Goal: Check status: Check status

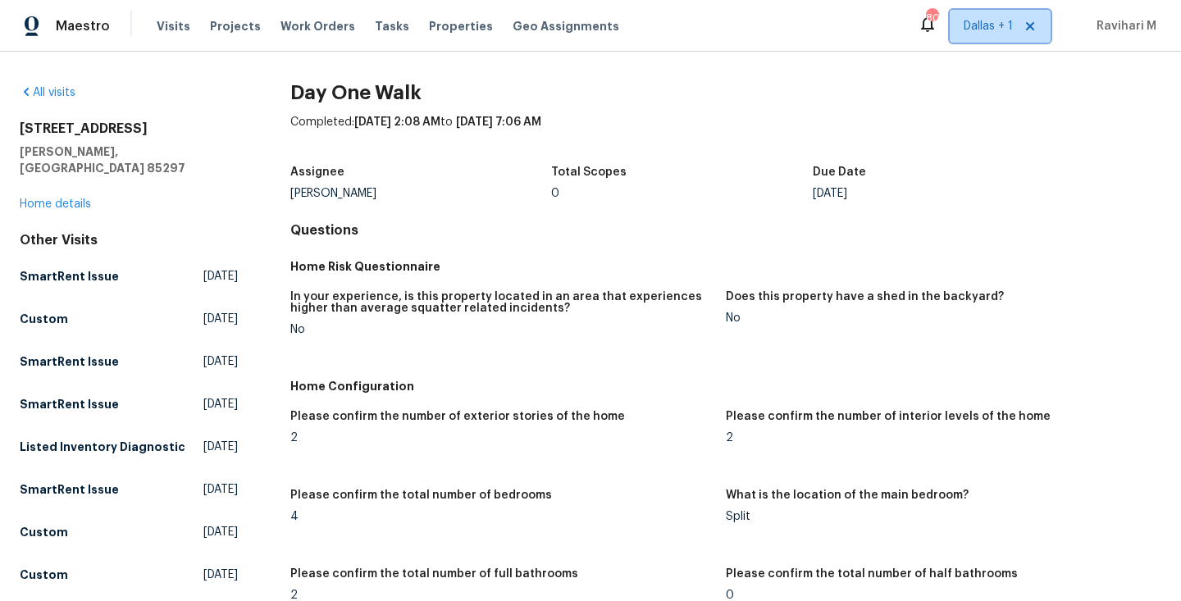
click at [983, 21] on span "Dallas + 1" at bounding box center [988, 26] width 49 height 16
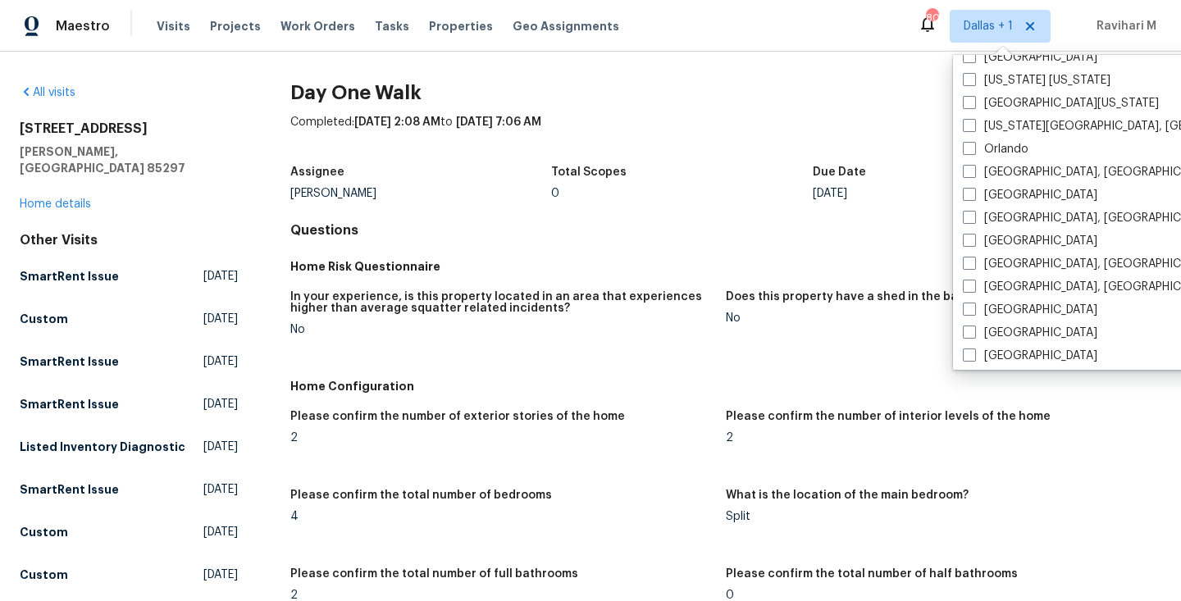
scroll to position [924, 0]
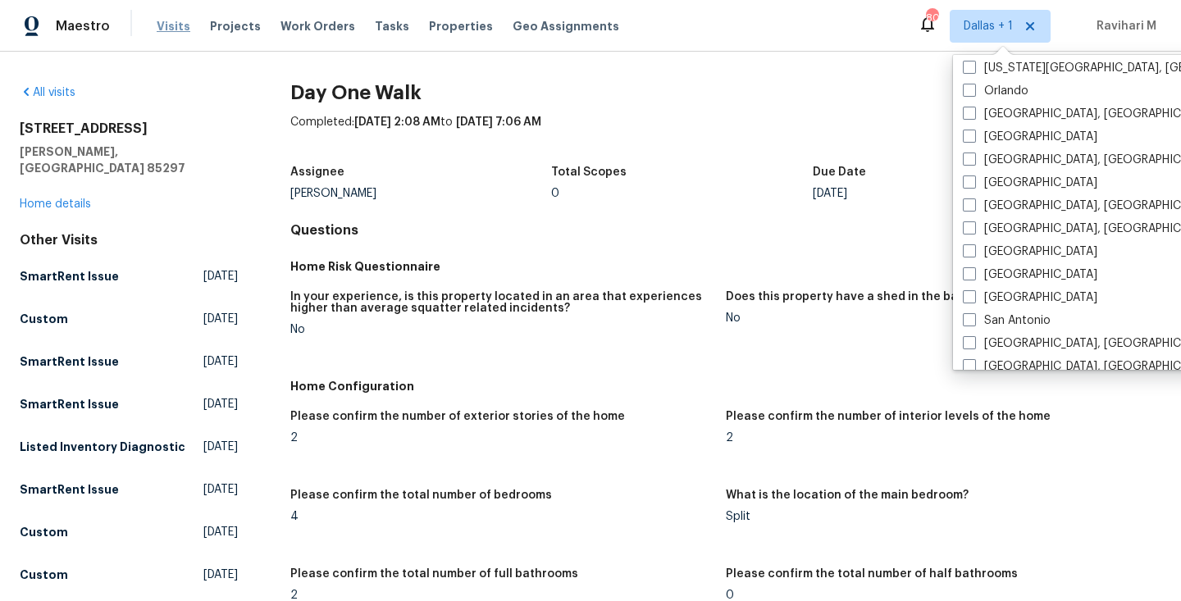
click at [166, 29] on span "Visits" at bounding box center [174, 26] width 34 height 16
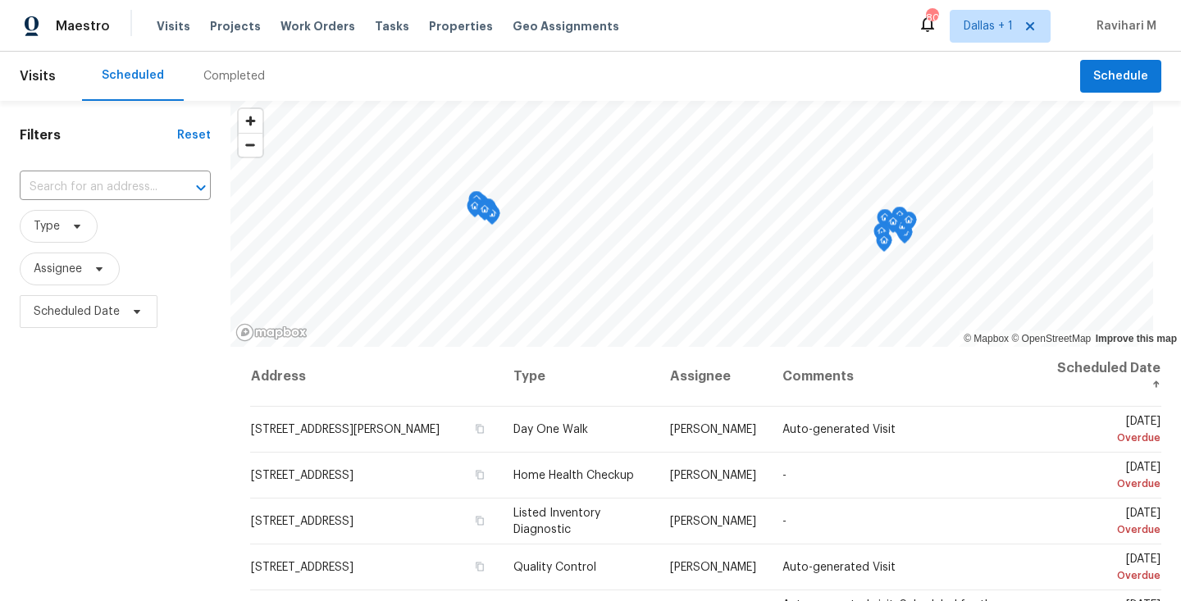
click at [235, 77] on div "Completed" at bounding box center [234, 76] width 62 height 16
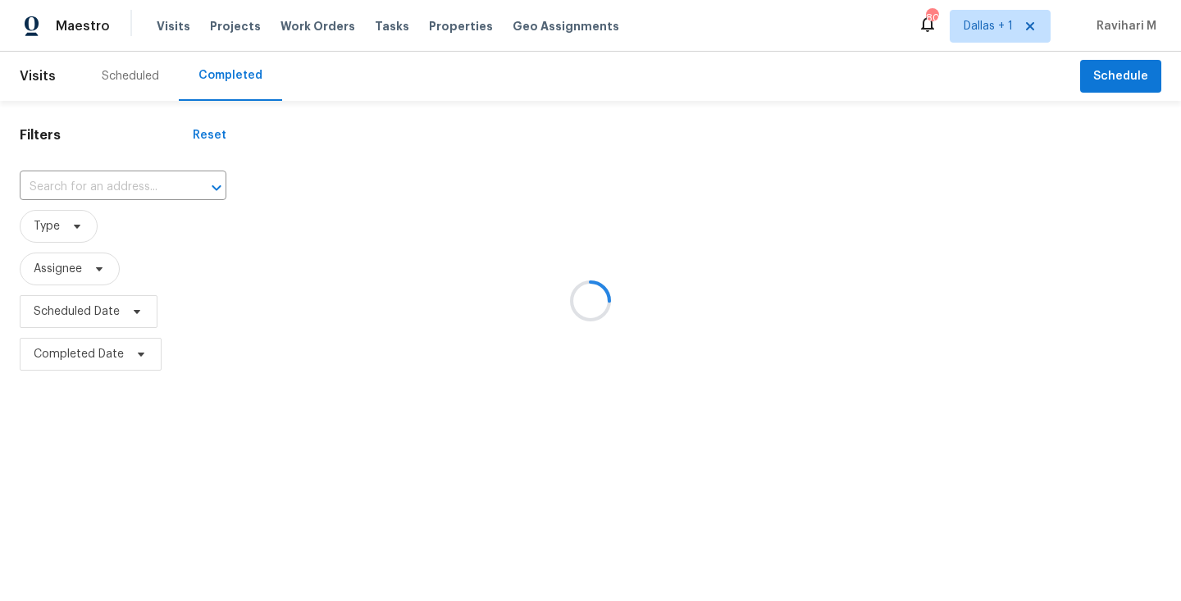
click at [107, 178] on div at bounding box center [590, 300] width 1181 height 601
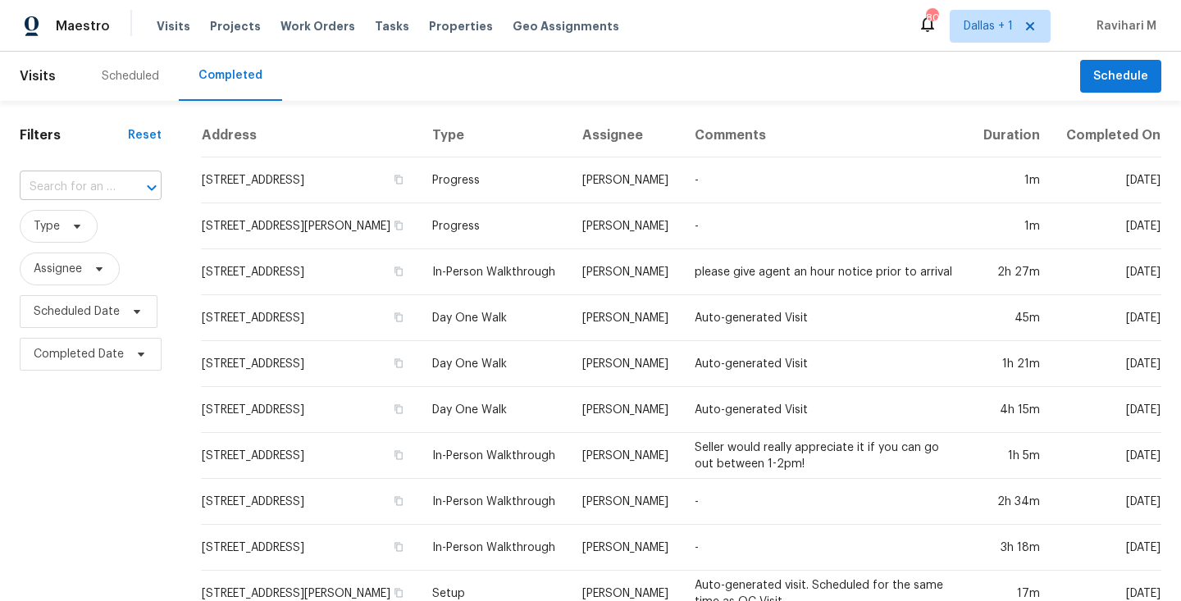
click at [43, 181] on input "text" at bounding box center [68, 187] width 96 height 25
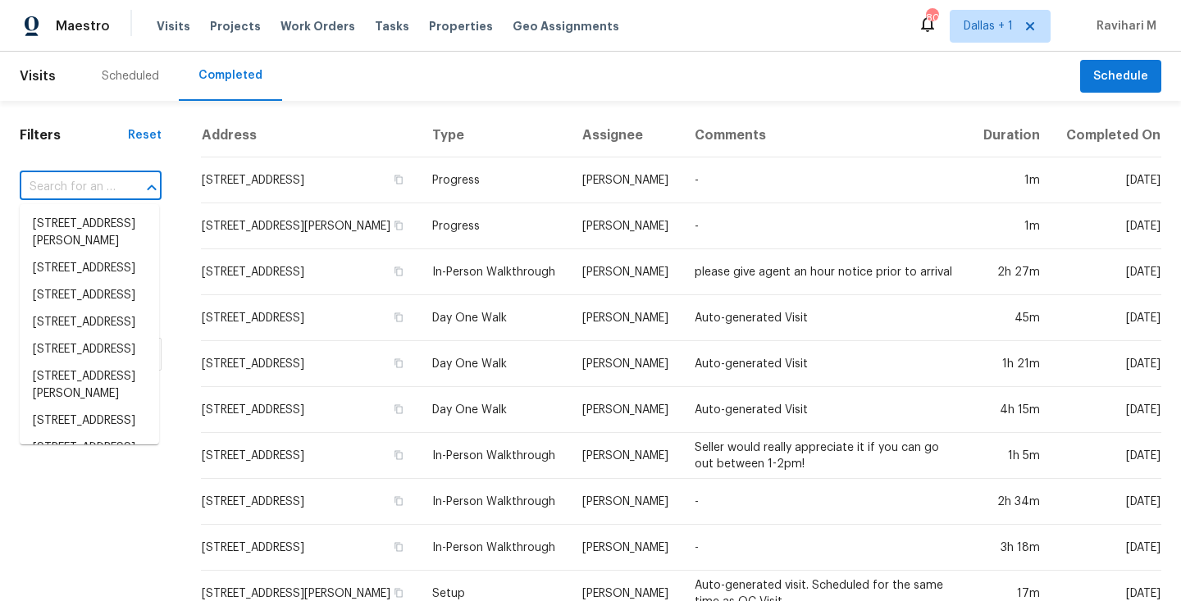
paste input "[STREET_ADDRESS]"
type input "[STREET_ADDRESS]"
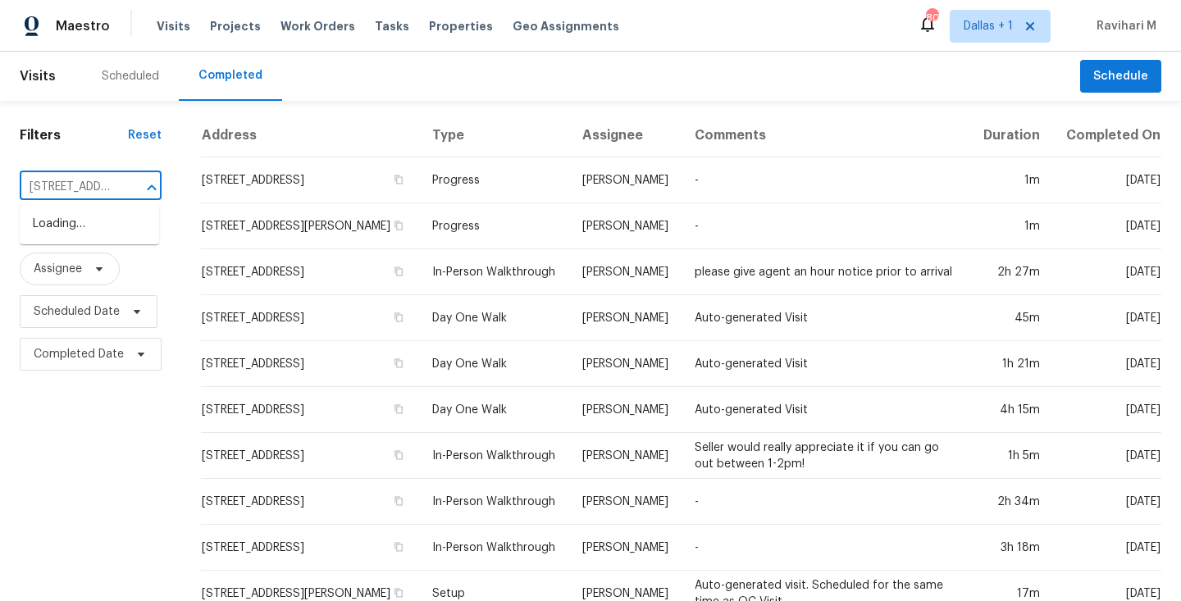
scroll to position [0, 116]
click at [62, 226] on li "[STREET_ADDRESS]" at bounding box center [89, 224] width 139 height 27
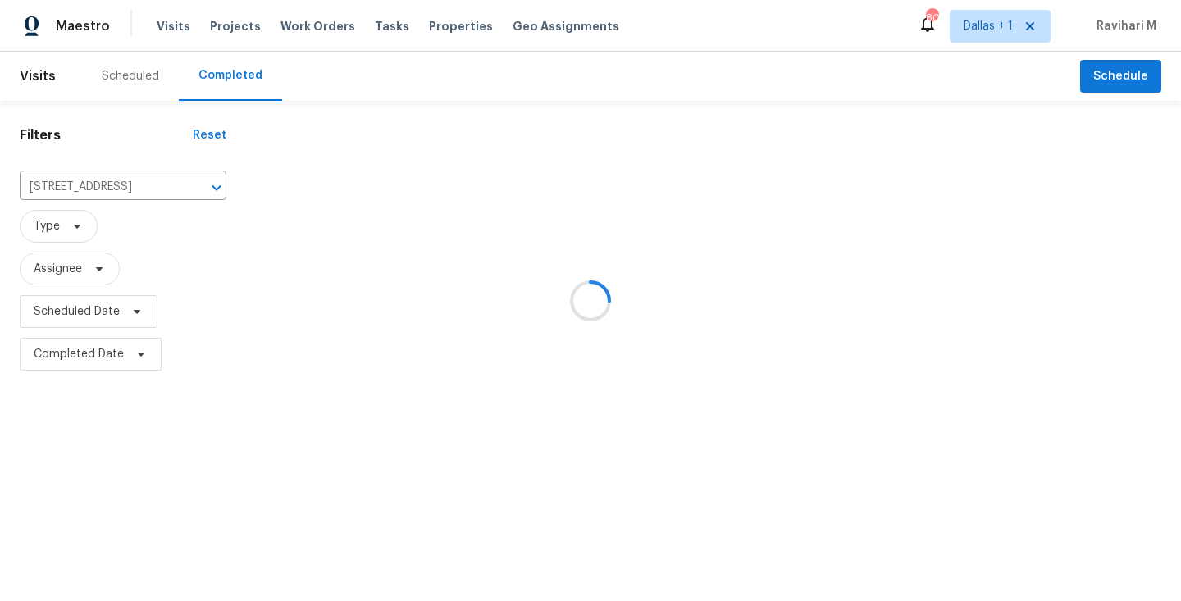
click at [62, 226] on div at bounding box center [590, 300] width 1181 height 601
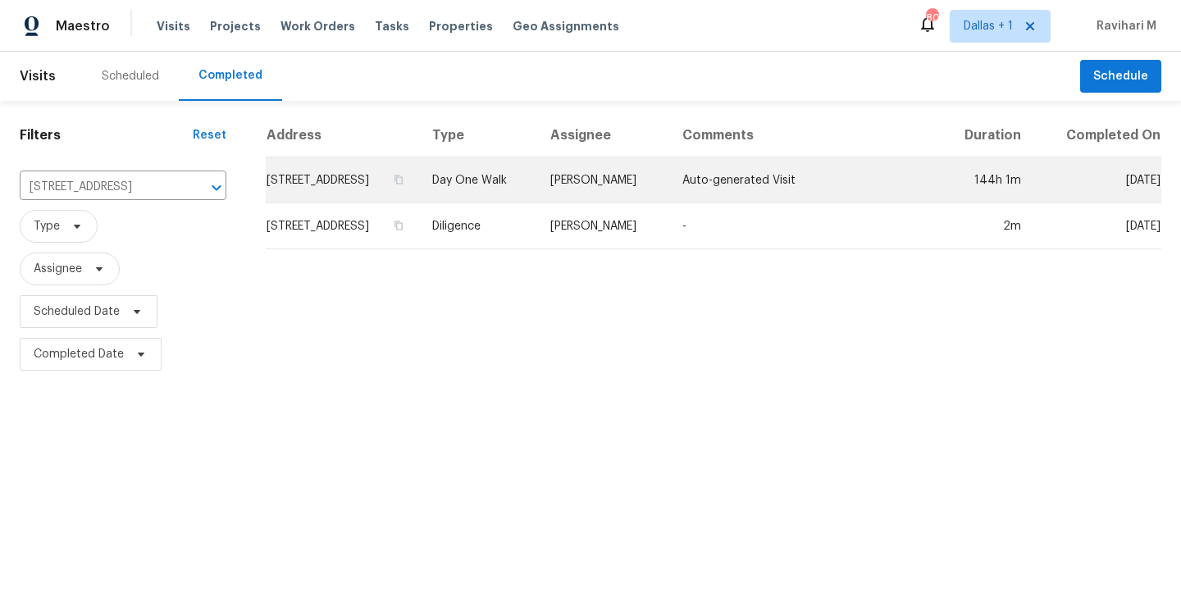
click at [537, 175] on td "Day One Walk" at bounding box center [478, 180] width 118 height 46
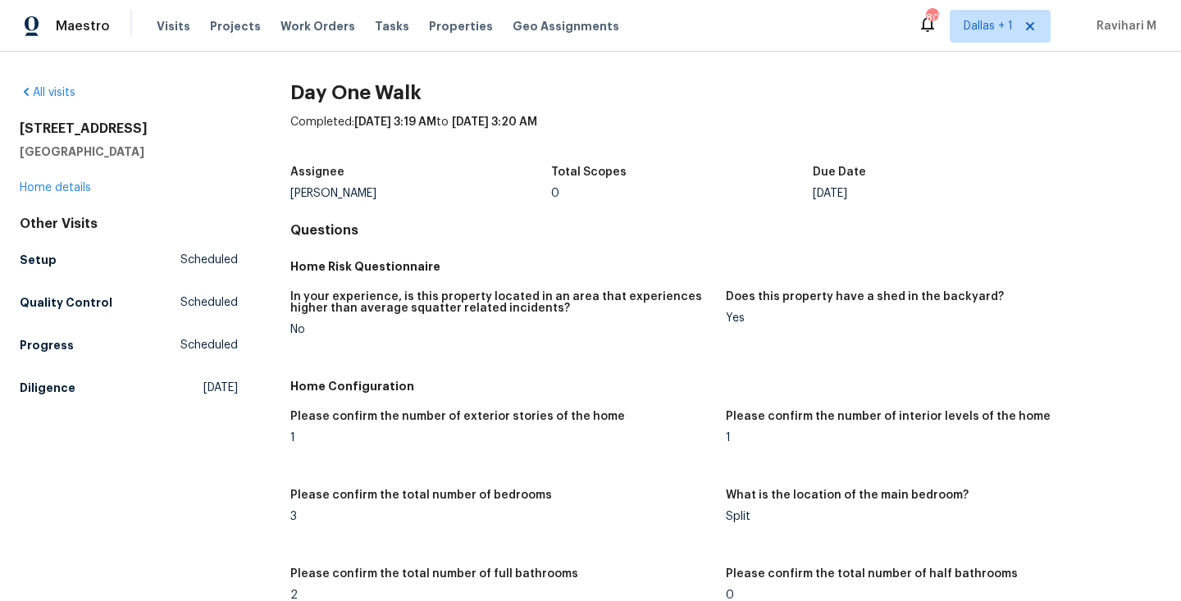
scroll to position [411, 0]
